Goal: Task Accomplishment & Management: Use online tool/utility

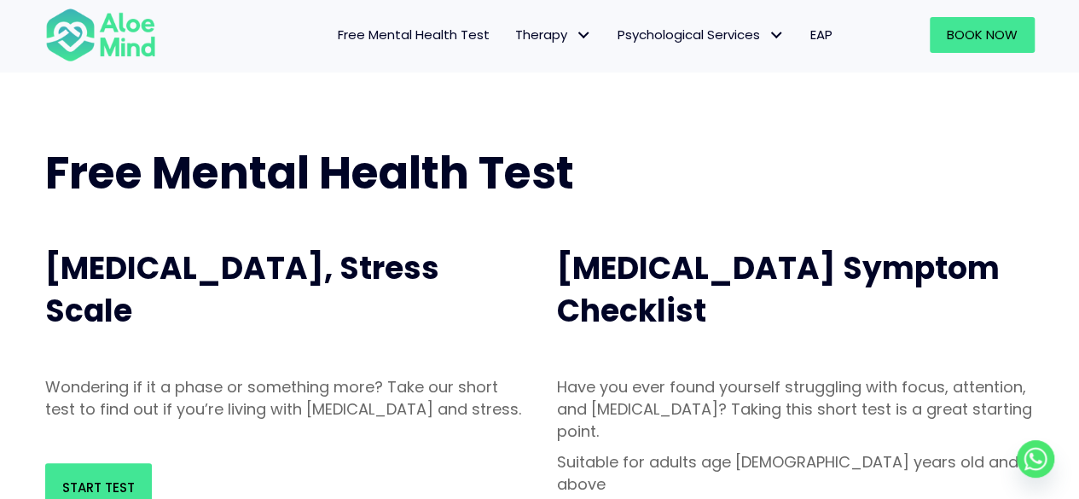
scroll to position [143, 0]
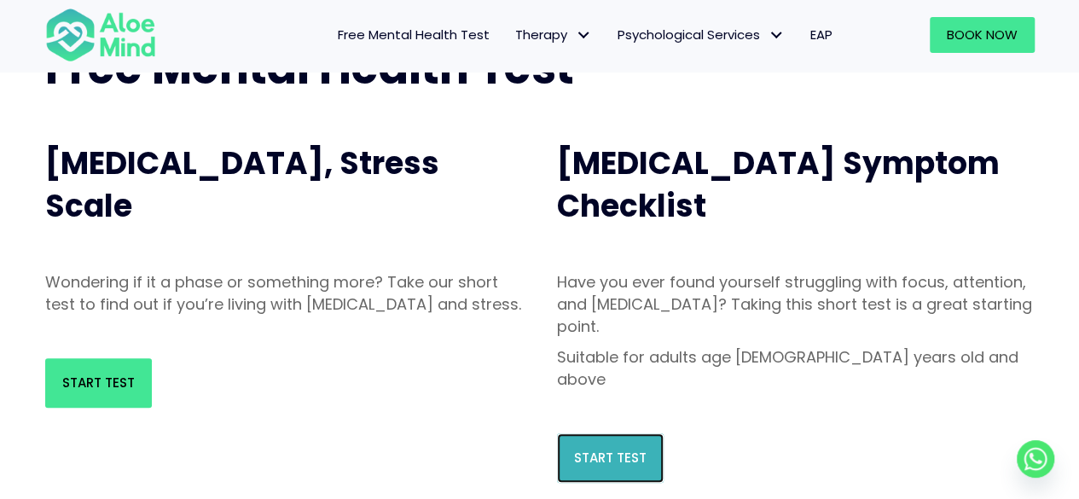
click at [601, 433] on link "Start Test" at bounding box center [610, 457] width 107 height 49
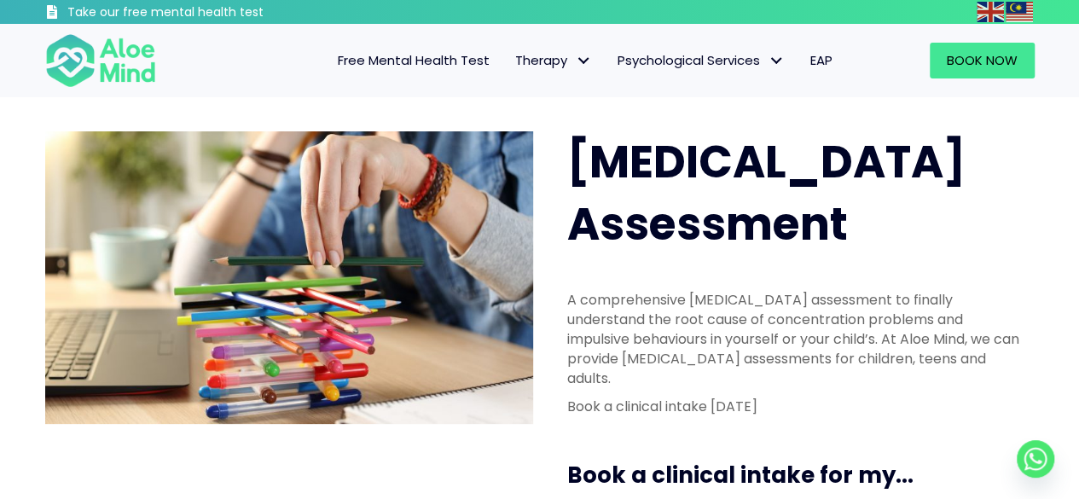
click at [398, 49] on link "Free Mental Health Test" at bounding box center [413, 61] width 177 height 36
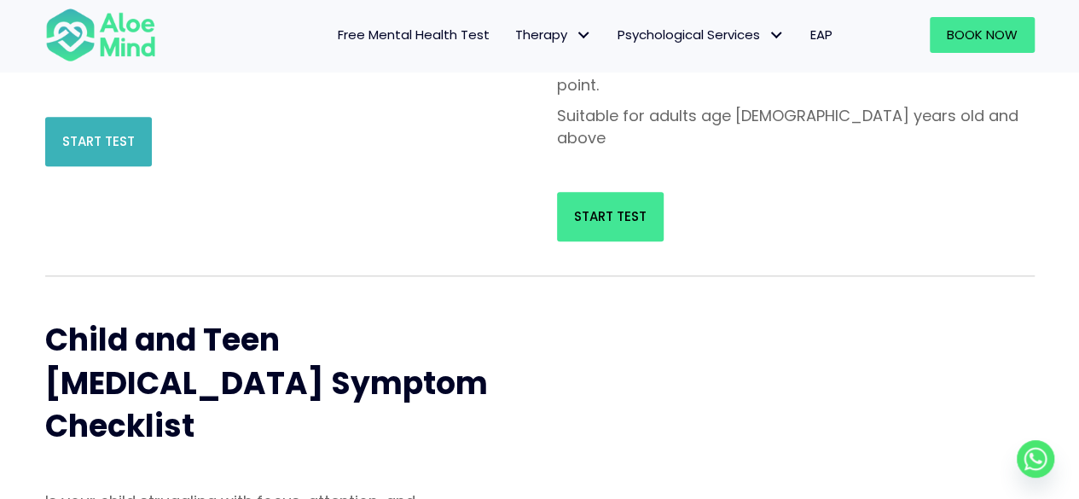
scroll to position [381, 0]
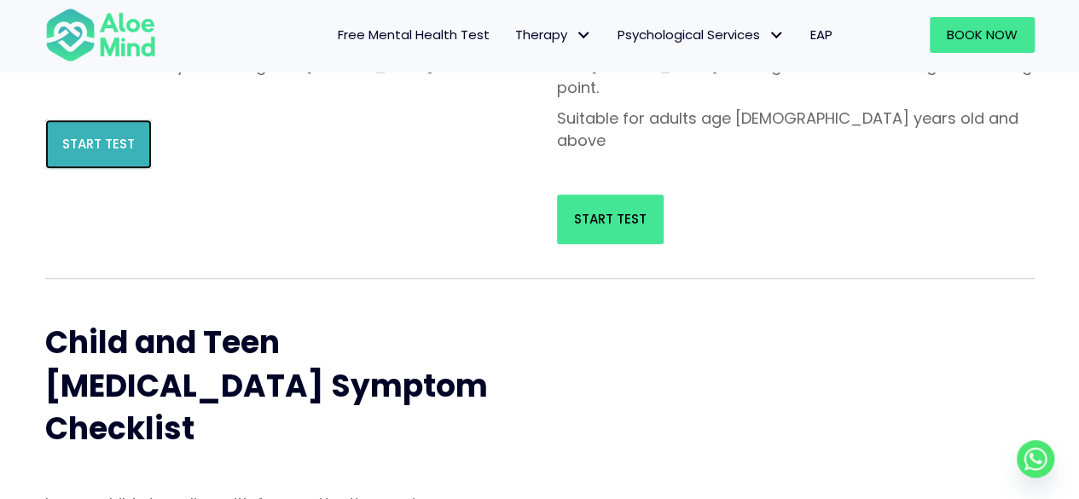
click at [67, 153] on span "Start Test" at bounding box center [98, 144] width 73 height 18
